Goal: Transaction & Acquisition: Purchase product/service

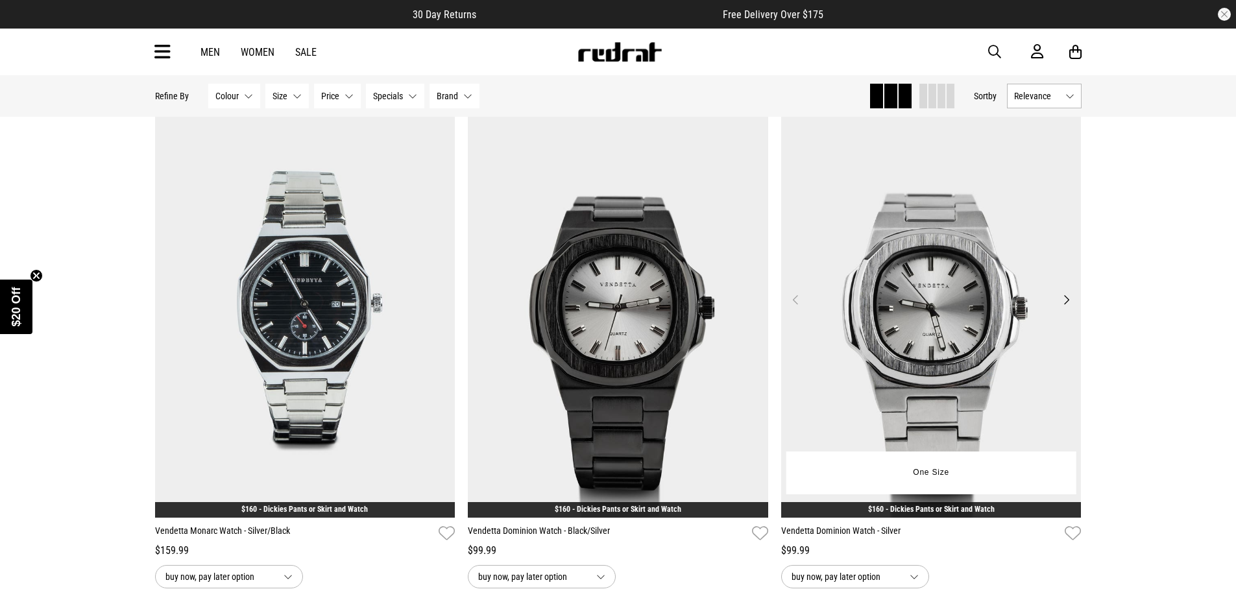
click at [1072, 302] on button "Next" at bounding box center [1066, 300] width 16 height 16
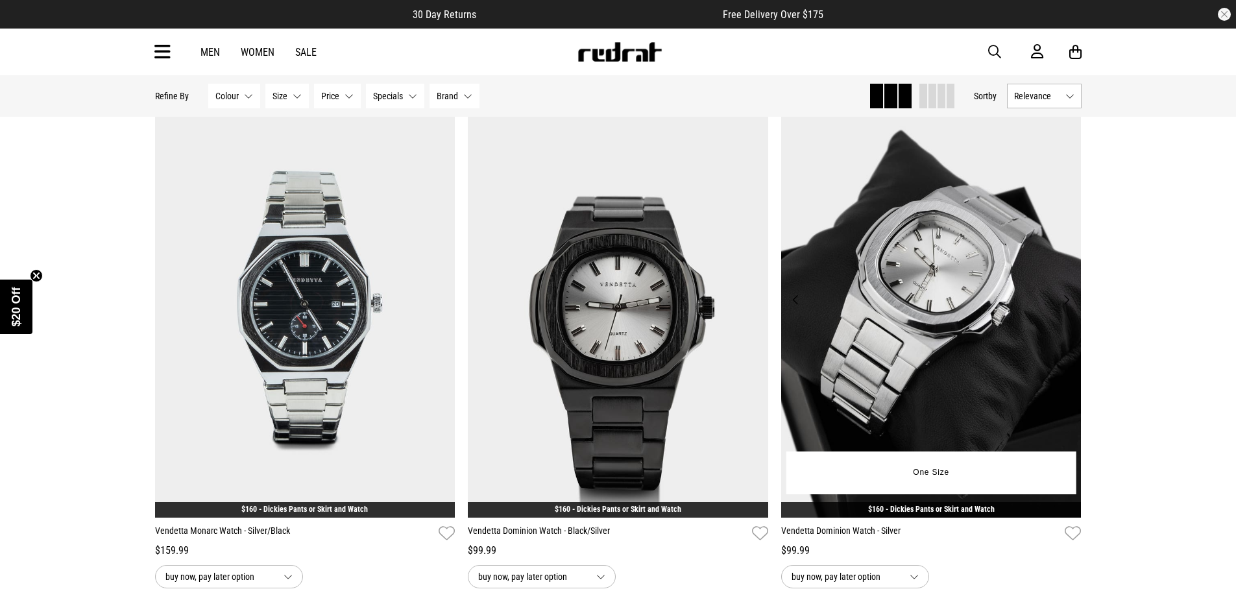
click at [1072, 302] on button "Next" at bounding box center [1066, 300] width 16 height 16
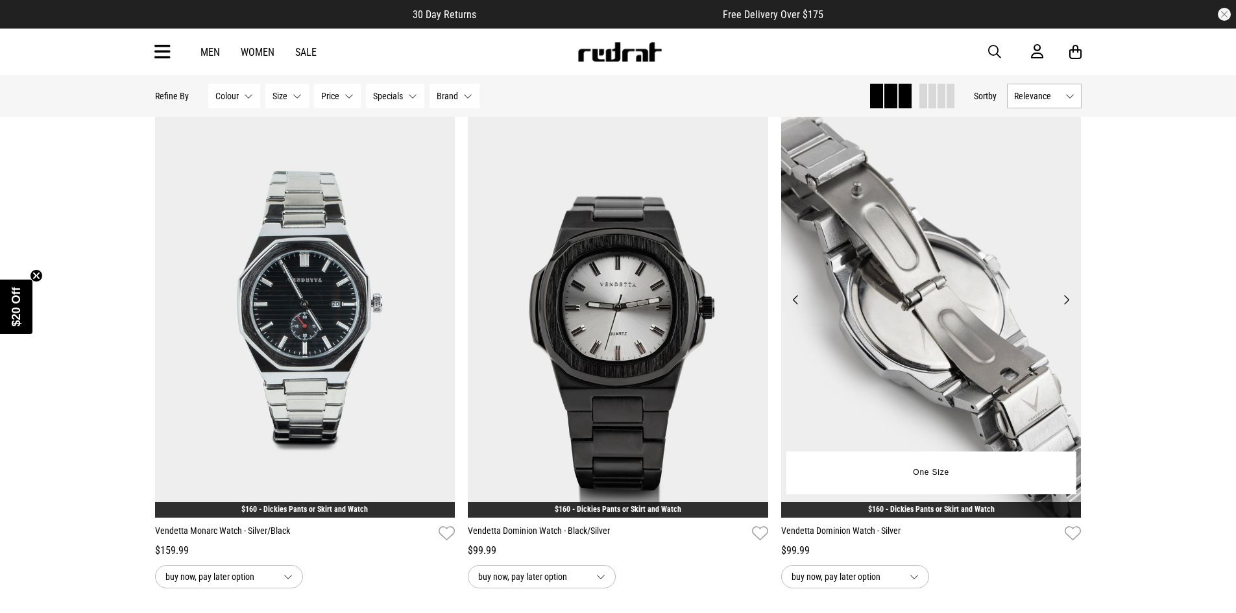
click at [1072, 302] on button "Next" at bounding box center [1066, 300] width 16 height 16
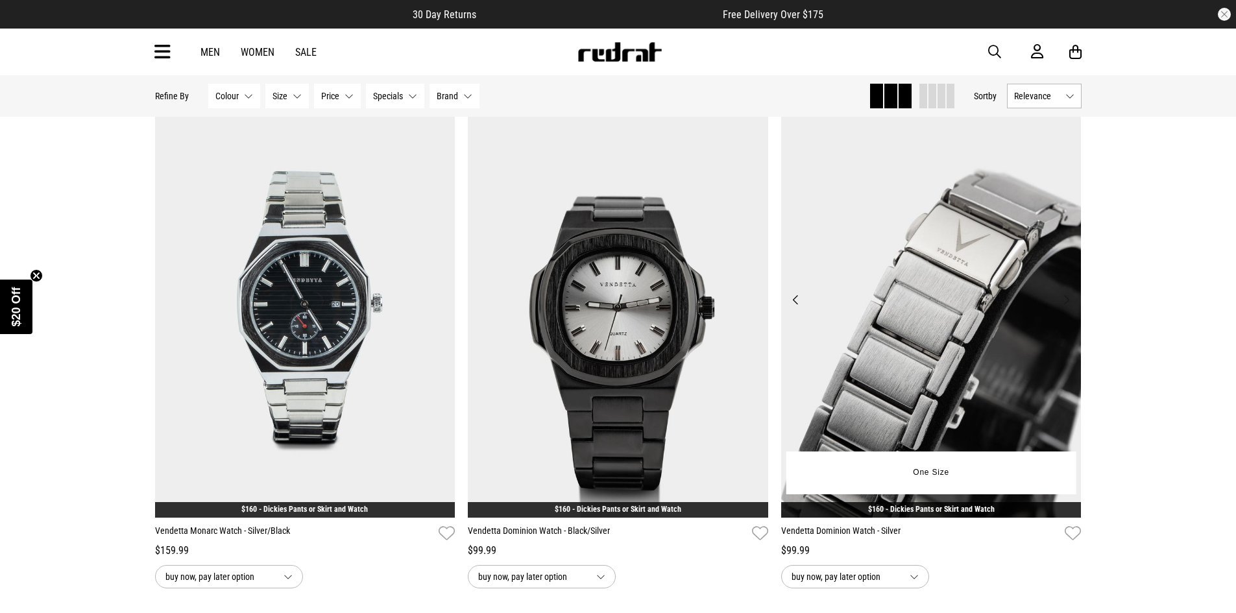
click at [1072, 302] on button "Next" at bounding box center [1066, 300] width 16 height 16
click at [937, 278] on img at bounding box center [931, 307] width 300 height 420
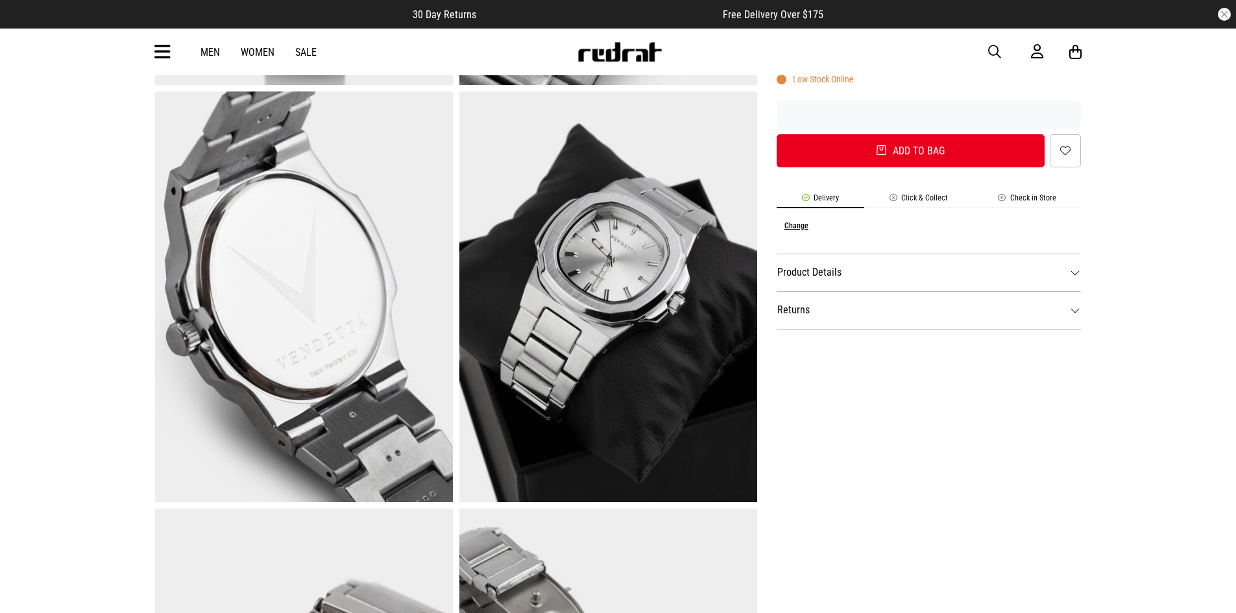
scroll to position [454, 0]
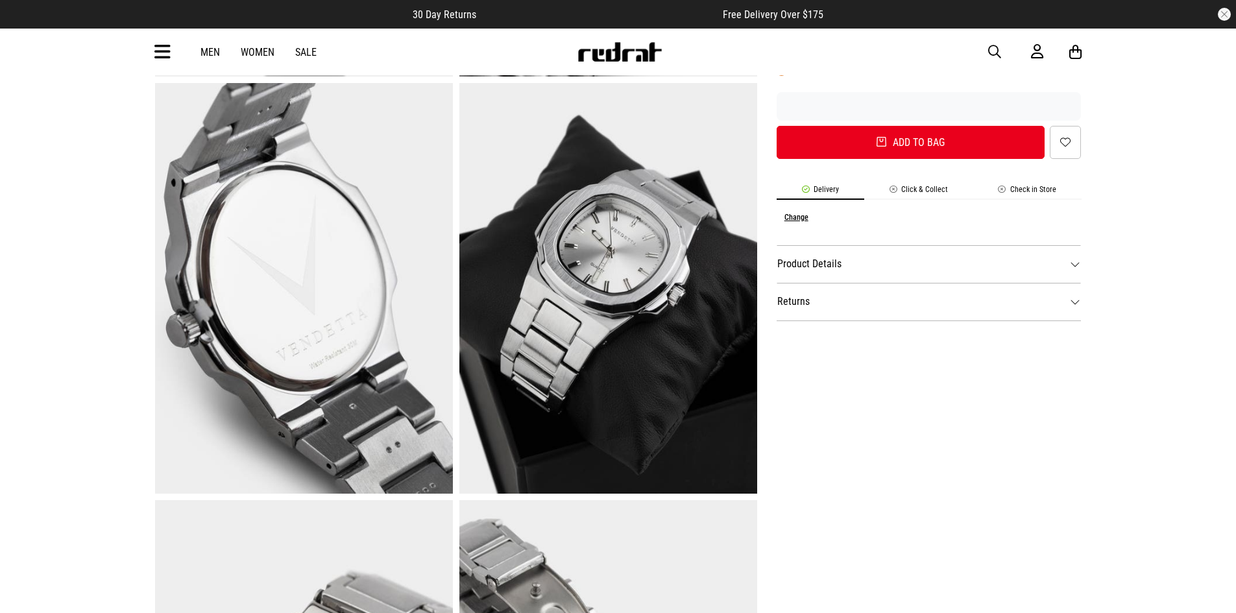
click at [860, 266] on dt "Product Details" at bounding box center [929, 264] width 305 height 38
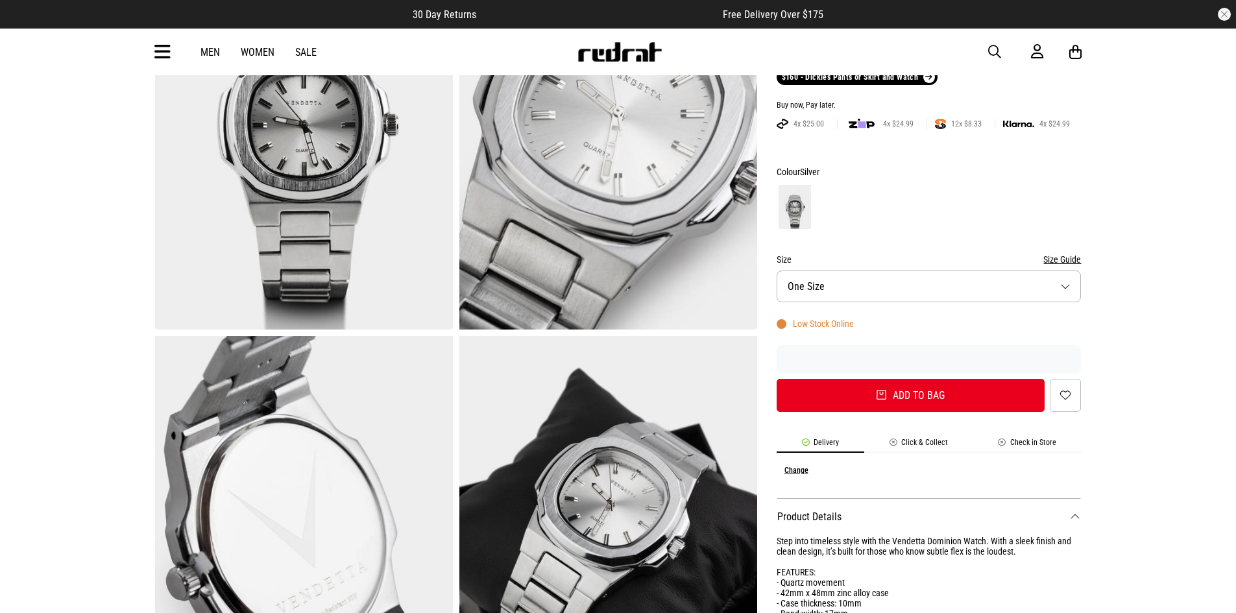
scroll to position [198, 0]
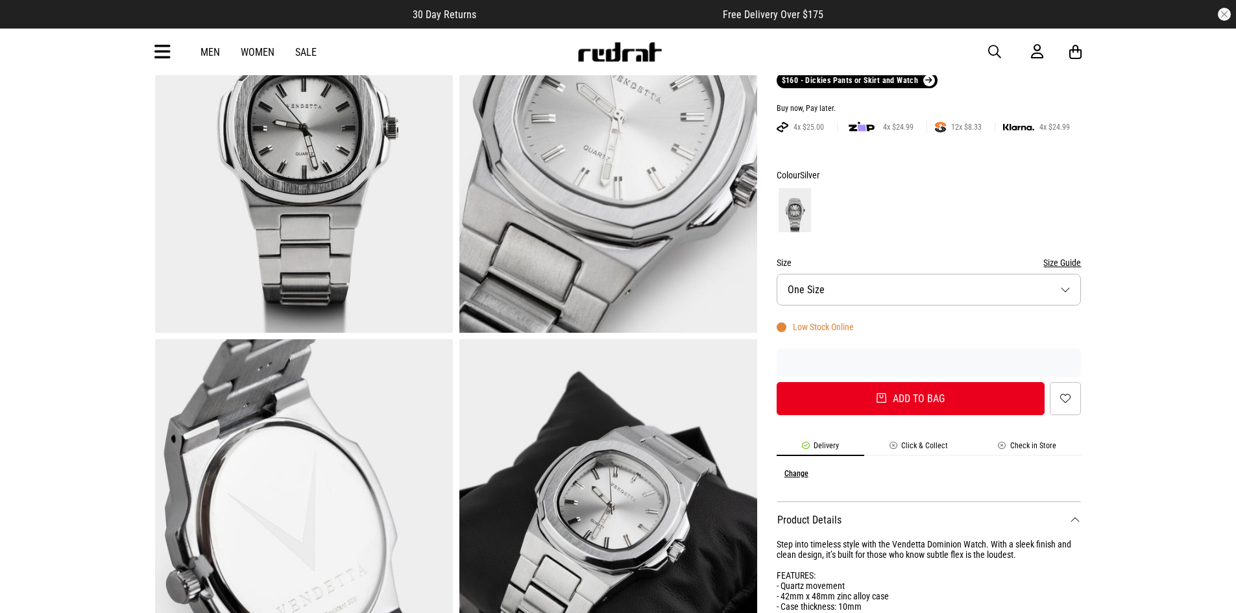
click at [1049, 278] on button "Size One Size" at bounding box center [929, 290] width 305 height 32
click at [1045, 282] on button "Size One Size" at bounding box center [929, 290] width 305 height 32
click at [1059, 262] on button "Size Guide" at bounding box center [1062, 263] width 38 height 16
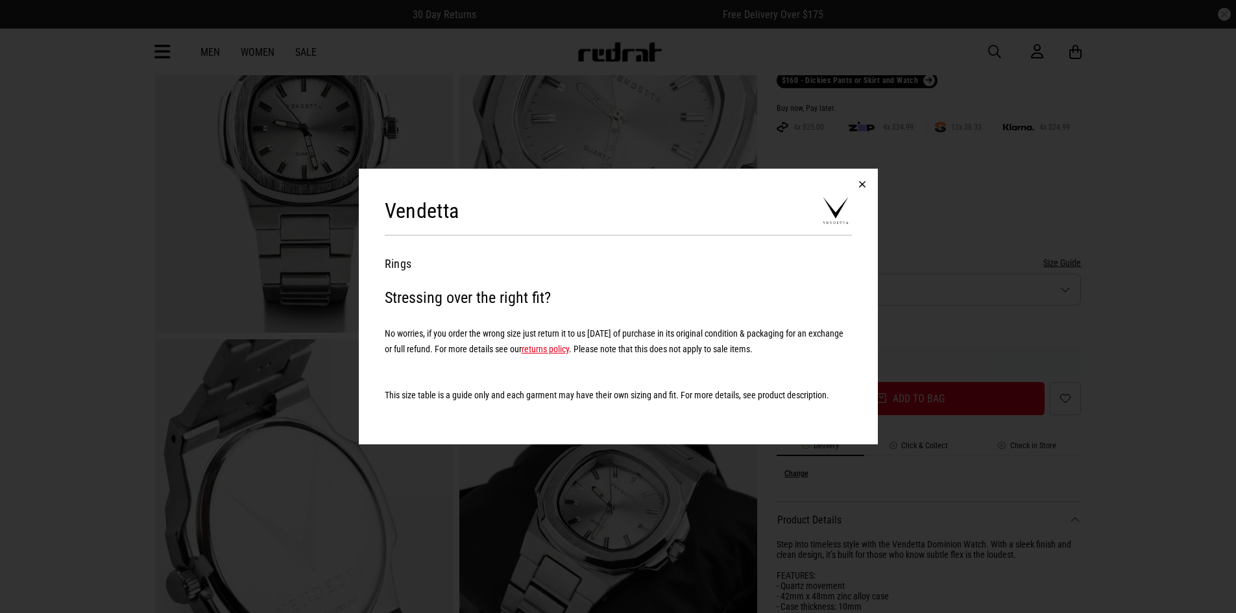
click at [862, 183] on button "button" at bounding box center [862, 184] width 31 height 31
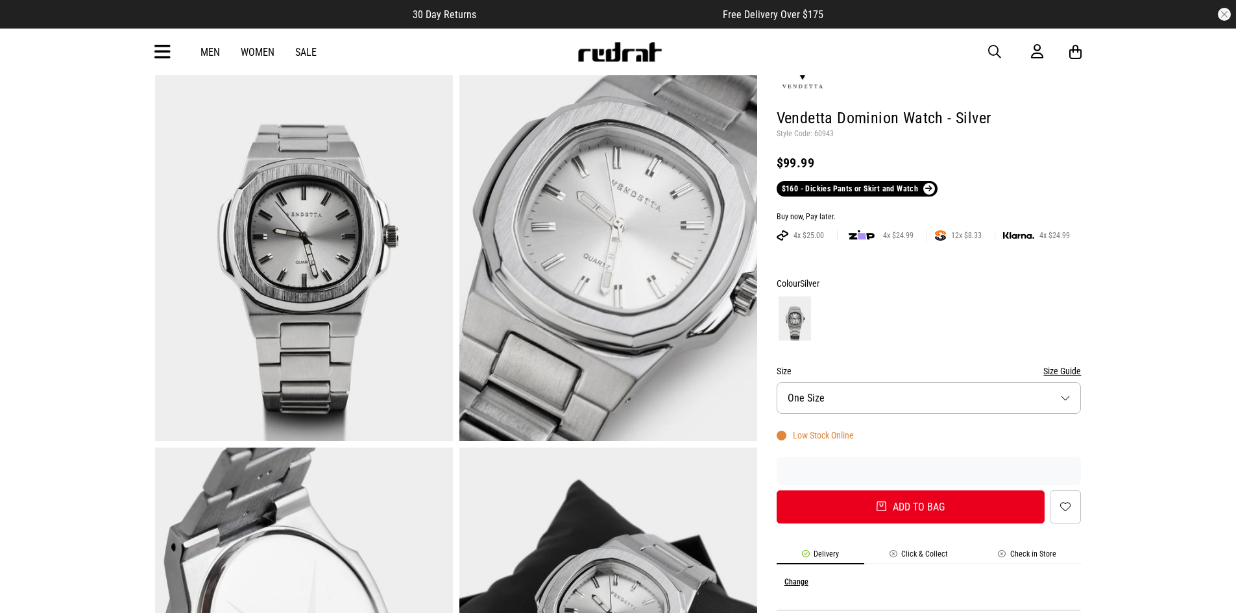
scroll to position [130, 0]
